Goal: Task Accomplishment & Management: Complete application form

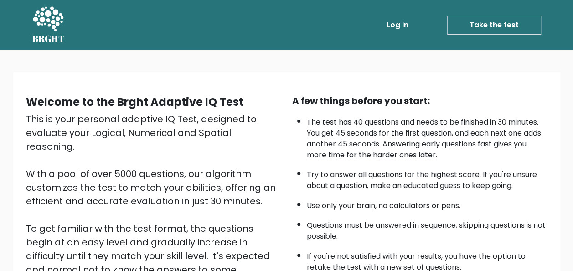
click at [573, 101] on html "BRGHT BRGHT Log in Take the test Take the test Welcome to the Brght Adaptive IQ…" at bounding box center [286, 222] width 573 height 445
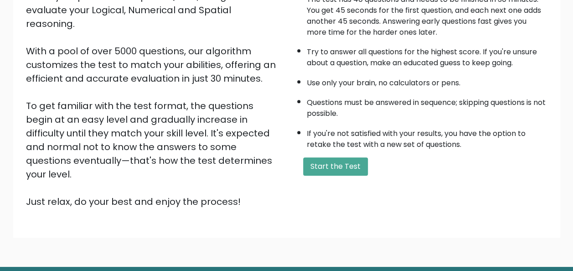
scroll to position [147, 0]
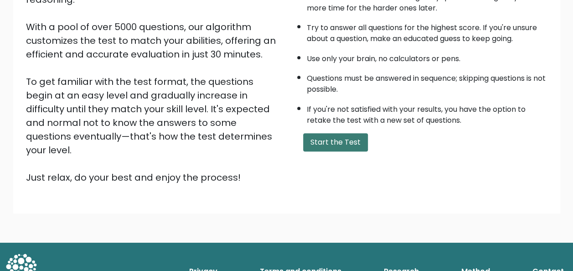
click at [344, 139] on button "Start the Test" at bounding box center [335, 142] width 65 height 18
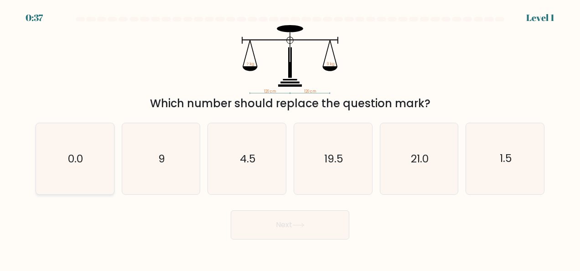
click at [97, 181] on icon "0.0" at bounding box center [74, 158] width 71 height 71
click at [290, 138] on input "a. 0.0" at bounding box center [290, 136] width 0 height 2
radio input "true"
click at [259, 217] on button "Next" at bounding box center [290, 224] width 119 height 29
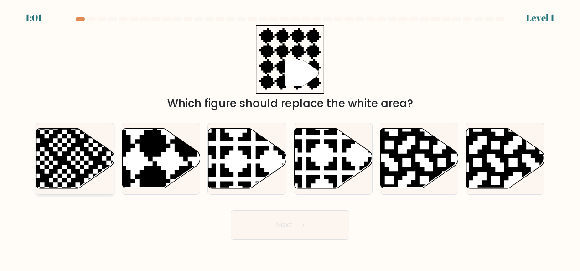
click at [92, 147] on icon at bounding box center [75, 159] width 78 height 60
click at [290, 138] on input "a." at bounding box center [290, 136] width 0 height 2
radio input "true"
click at [260, 217] on button "Next" at bounding box center [290, 224] width 119 height 29
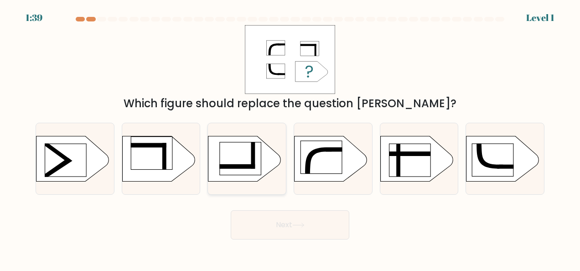
click at [242, 171] on rect at bounding box center [241, 158] width 42 height 33
click at [290, 138] on input "c." at bounding box center [290, 136] width 0 height 2
radio input "true"
click at [291, 220] on button "Next" at bounding box center [290, 224] width 119 height 29
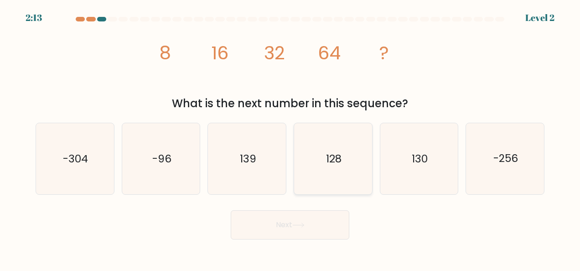
click at [343, 149] on icon "128" at bounding box center [332, 158] width 71 height 71
click at [291, 138] on input "d. 128" at bounding box center [290, 136] width 0 height 2
radio input "true"
click at [335, 215] on button "Next" at bounding box center [290, 224] width 119 height 29
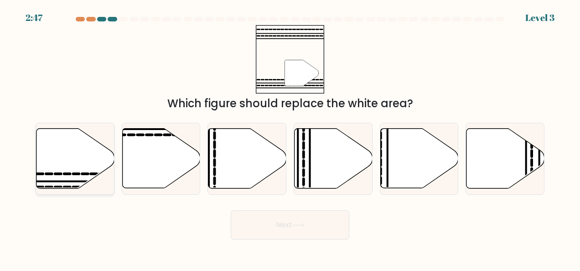
click at [71, 171] on icon at bounding box center [75, 159] width 78 height 60
click at [290, 138] on input "a." at bounding box center [290, 136] width 0 height 2
radio input "true"
click at [303, 226] on icon at bounding box center [298, 225] width 12 height 5
